Goal: Information Seeking & Learning: Find specific fact

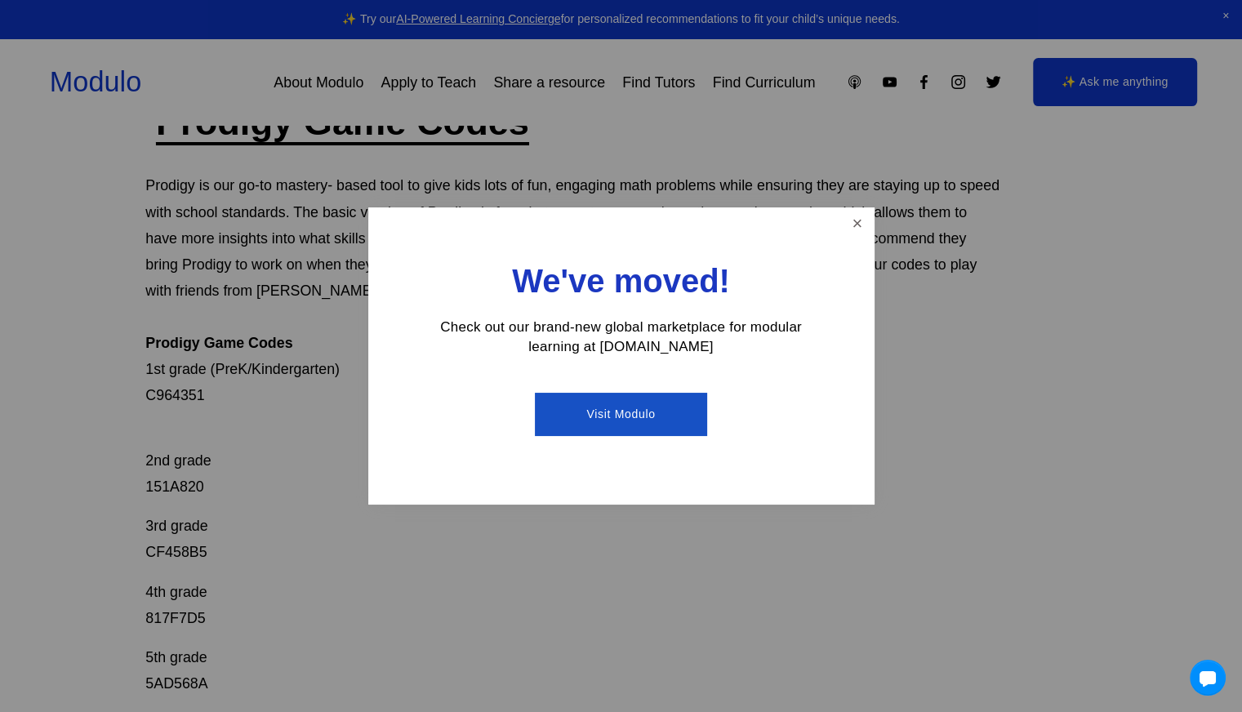
scroll to position [162, 0]
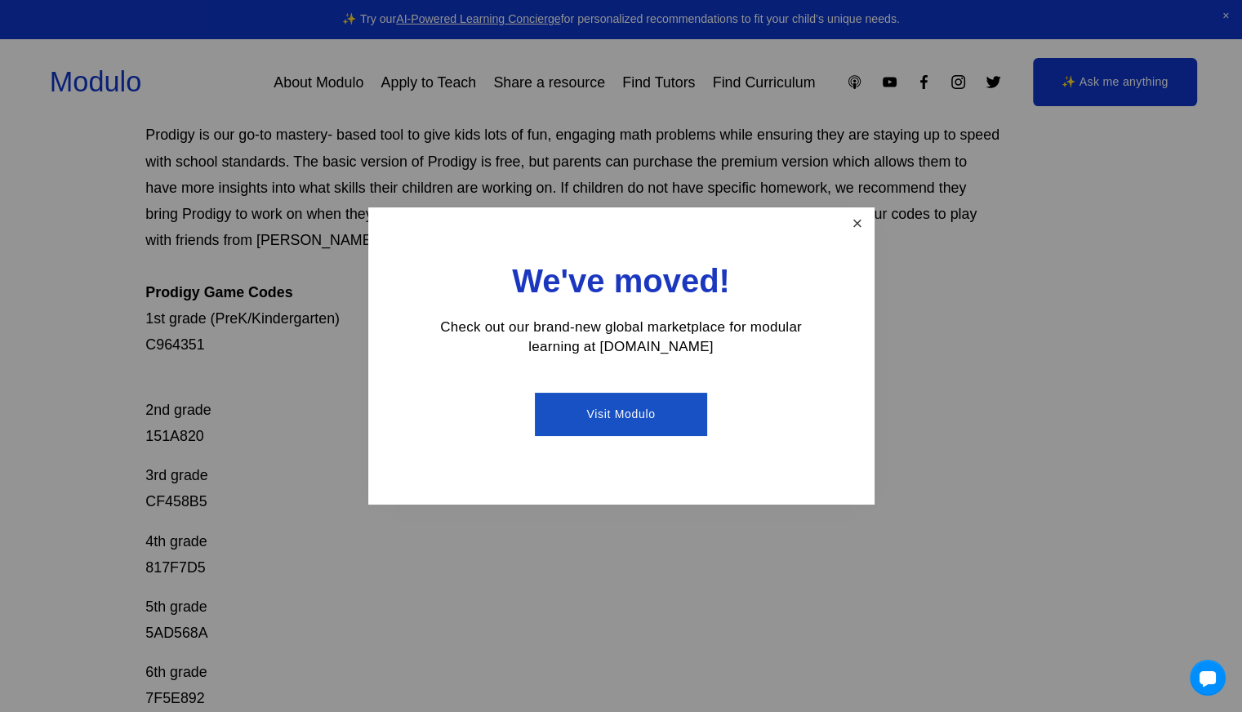
click at [852, 225] on link "Close" at bounding box center [857, 224] width 29 height 29
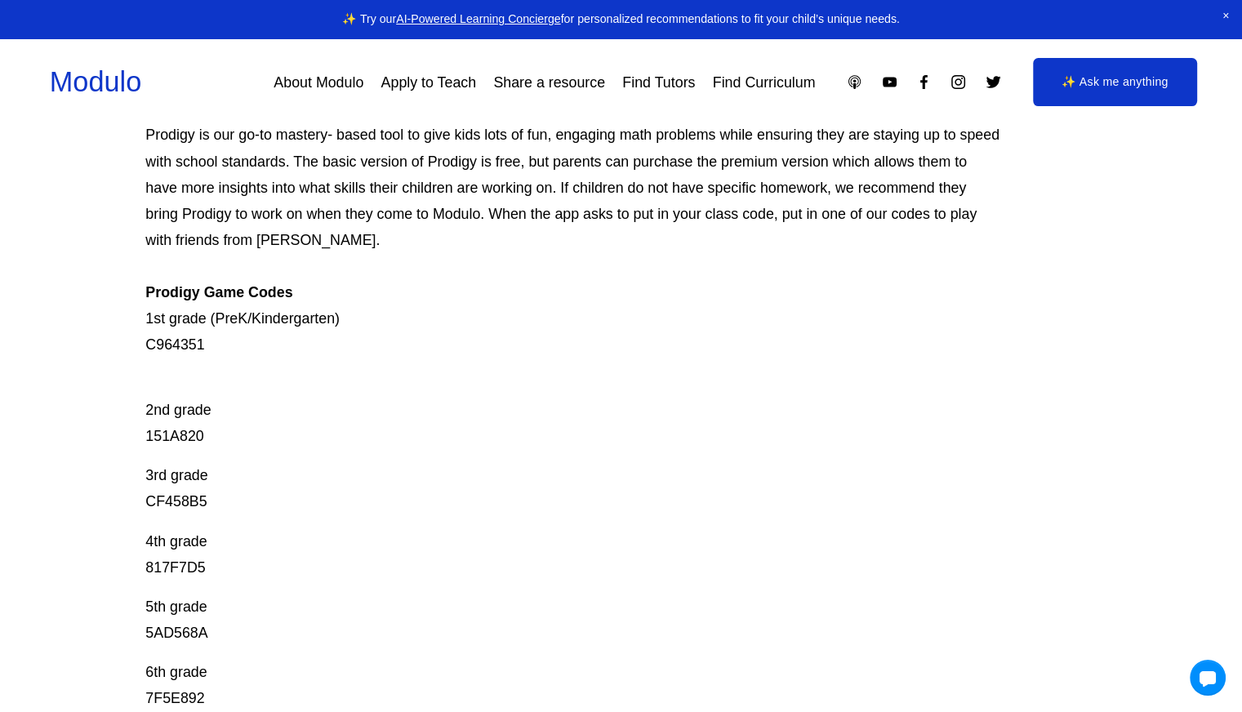
click at [176, 338] on p "Prodigy is our go-to mastery- based tool to give kids lots of fun, engaging mat…" at bounding box center [572, 240] width 855 height 236
copy p "C964351"
click at [193, 445] on p "2nd grade 151A820" at bounding box center [572, 410] width 855 height 78
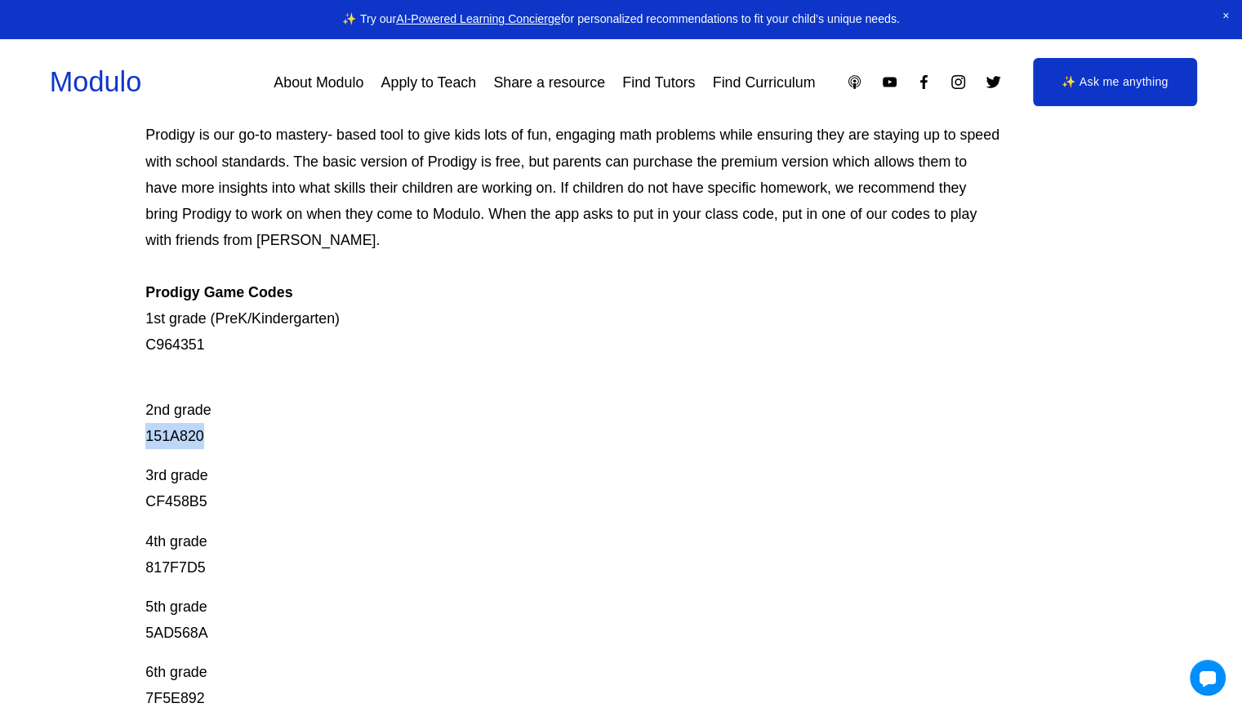
copy p "151A820"
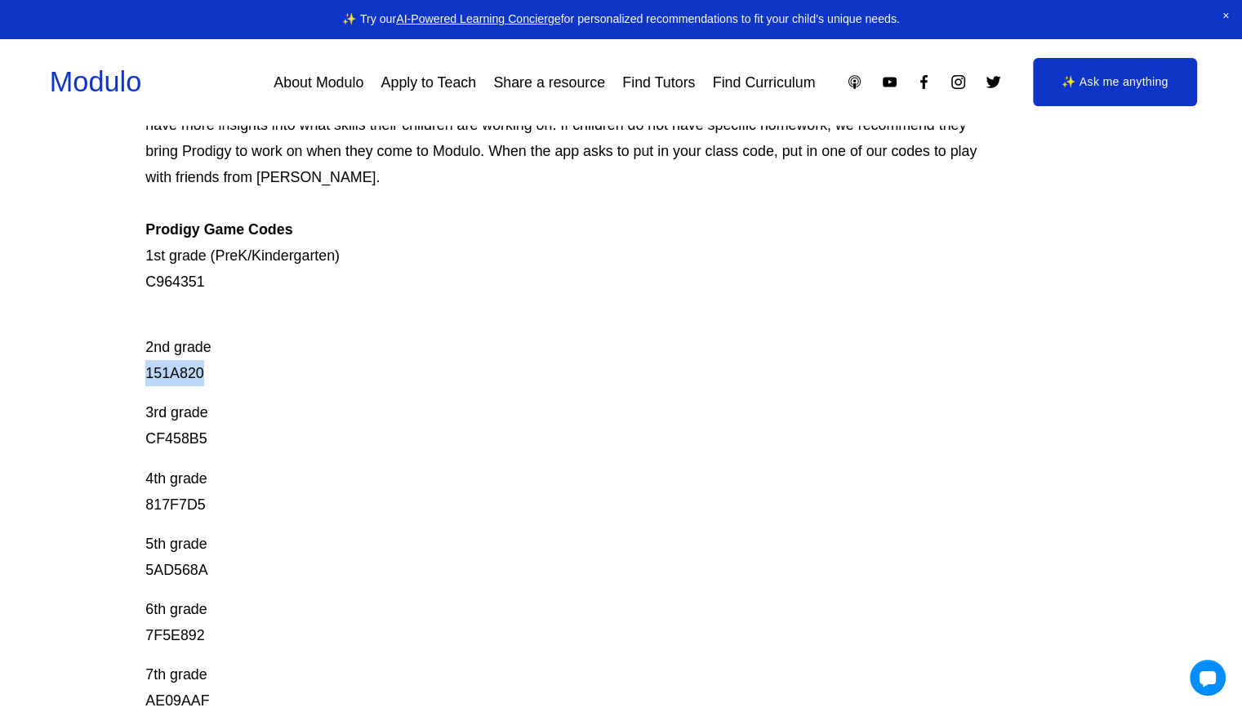
scroll to position [0, 0]
